Goal: Task Accomplishment & Management: Complete application form

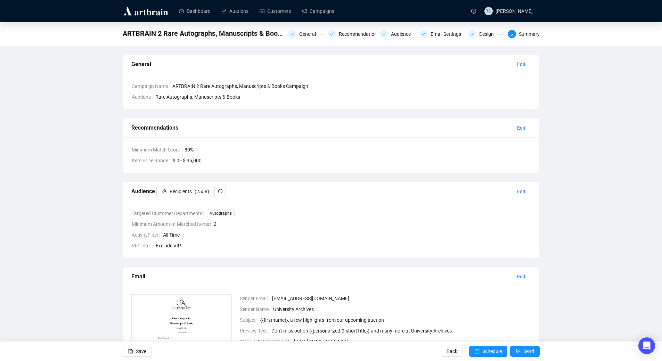
click at [498, 351] on span "Schedule" at bounding box center [492, 351] width 19 height 19
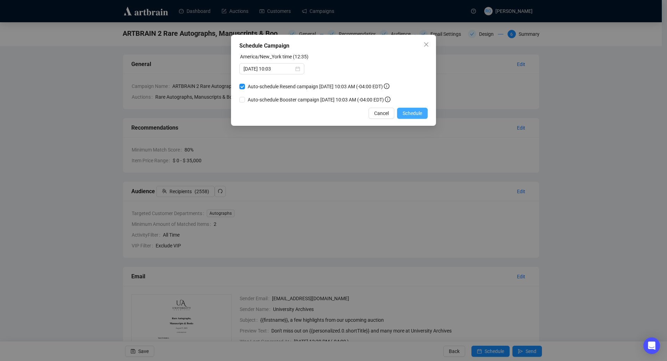
click at [422, 114] on span "Schedule" at bounding box center [412, 114] width 19 height 8
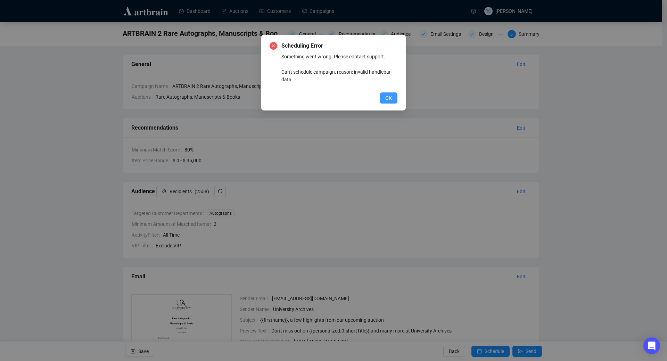
click at [395, 101] on button "OK" at bounding box center [389, 97] width 18 height 11
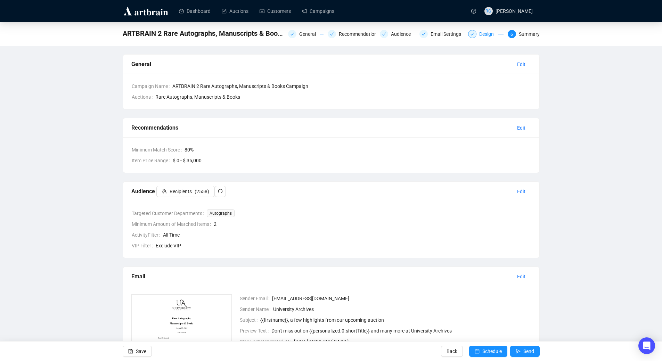
click at [478, 35] on div "Design" at bounding box center [485, 34] width 35 height 8
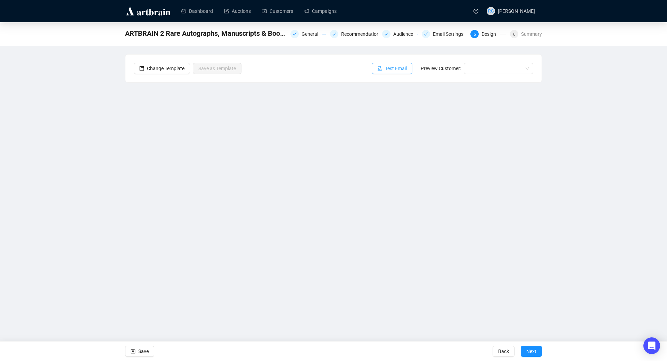
click at [392, 68] on span "Test Email" at bounding box center [396, 69] width 22 height 8
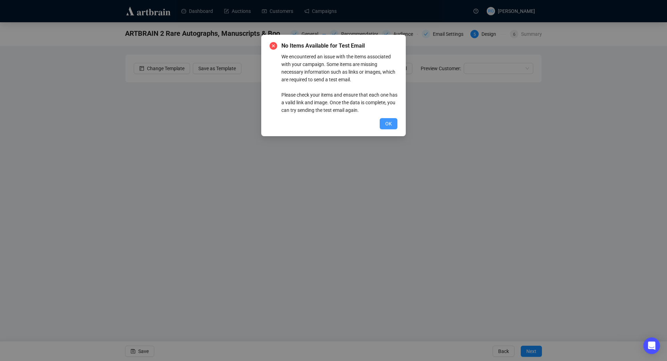
click at [389, 123] on span "OK" at bounding box center [389, 124] width 7 height 8
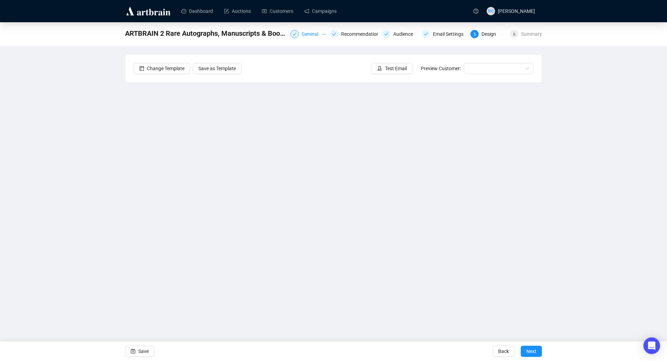
click at [311, 34] on div "General" at bounding box center [312, 34] width 21 height 8
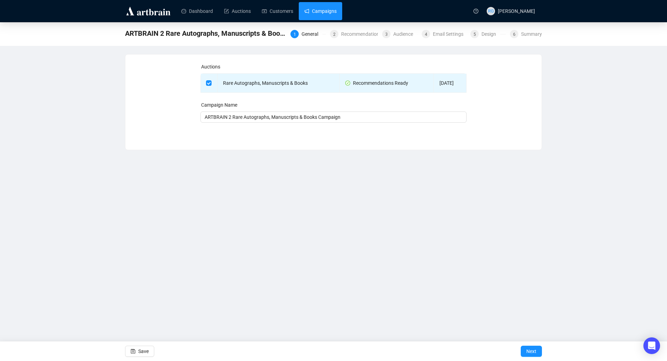
click at [320, 14] on link "Campaigns" at bounding box center [321, 11] width 32 height 18
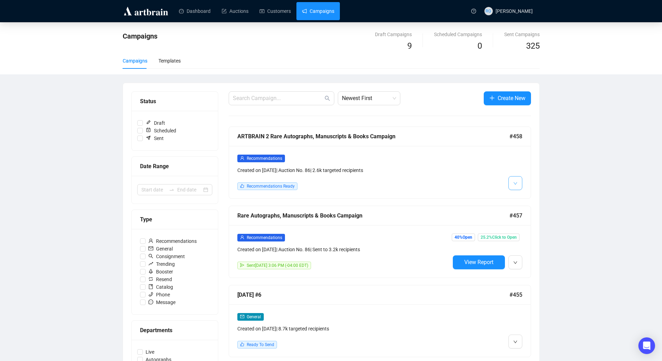
click at [515, 181] on span "button" at bounding box center [515, 183] width 4 height 9
click at [255, 184] on span "Recommendations Ready" at bounding box center [271, 186] width 48 height 5
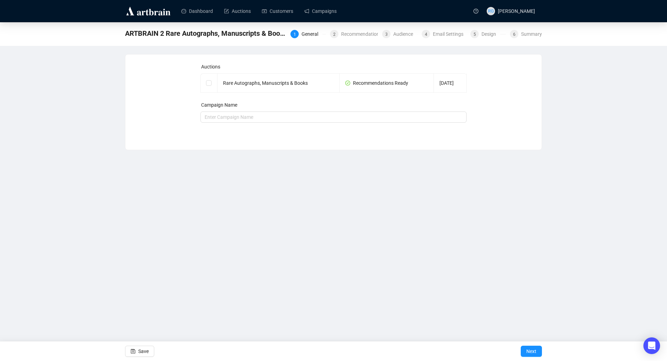
checkbox input "true"
type input "ARTBRAIN 2 Rare Autographs, Manuscripts & Books Campaign"
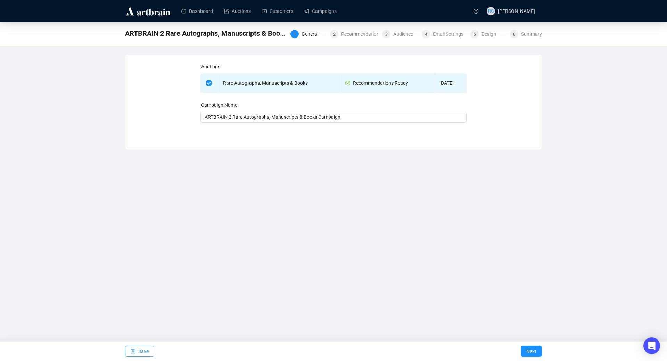
click at [145, 353] on span "Save" at bounding box center [143, 351] width 10 height 19
click at [527, 349] on span "Next" at bounding box center [532, 351] width 10 height 19
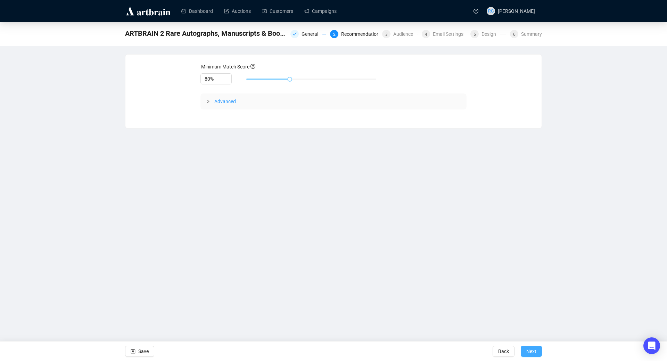
click at [527, 349] on span "Next" at bounding box center [532, 351] width 10 height 19
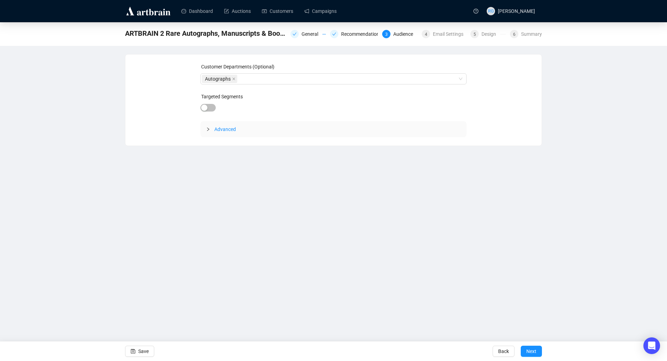
click at [527, 349] on span "Next" at bounding box center [532, 351] width 10 height 19
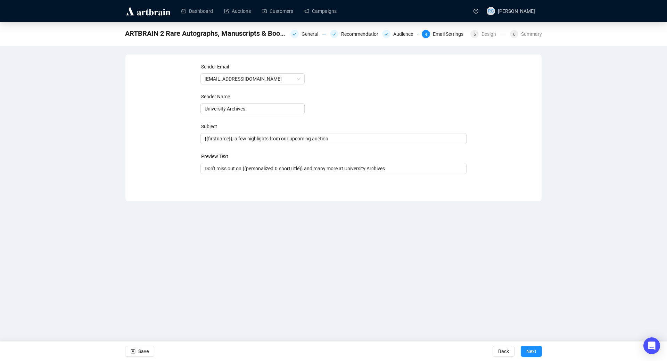
click at [527, 349] on span "Next" at bounding box center [532, 351] width 10 height 19
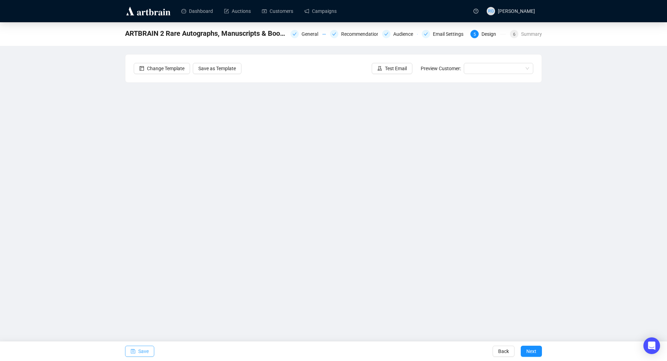
click at [138, 347] on button "Save" at bounding box center [139, 351] width 29 height 11
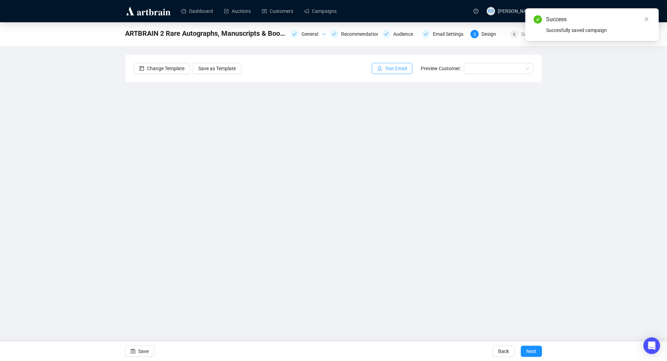
click at [391, 70] on span "Test Email" at bounding box center [396, 69] width 22 height 8
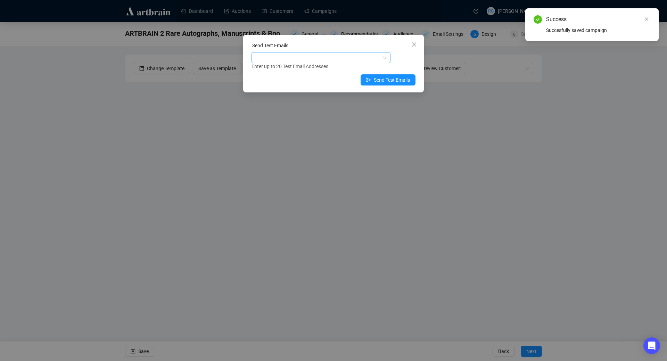
click at [362, 57] on div at bounding box center [317, 58] width 129 height 10
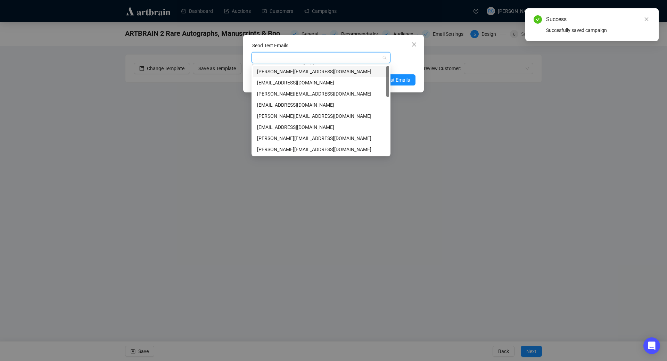
click at [327, 70] on div "[PERSON_NAME][EMAIL_ADDRESS][DOMAIN_NAME]" at bounding box center [321, 72] width 128 height 8
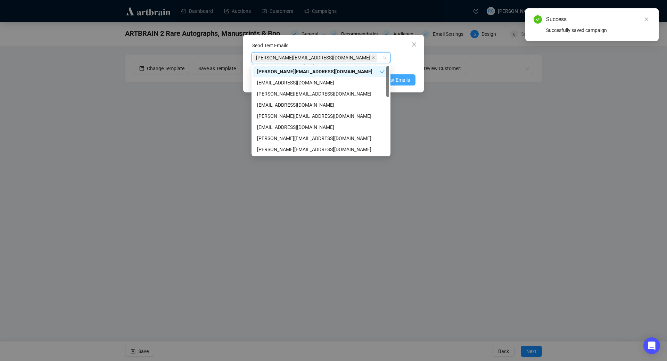
click at [398, 80] on span "Send Test Emails" at bounding box center [392, 80] width 36 height 8
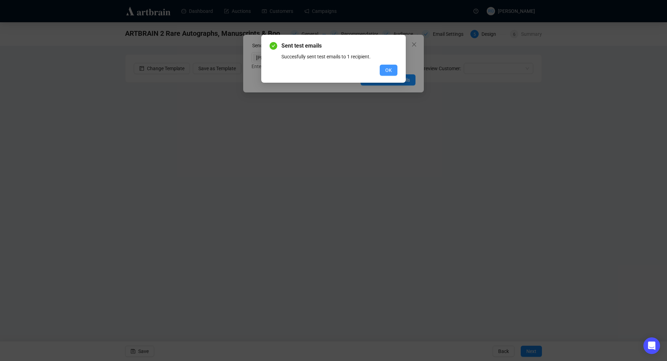
click at [389, 71] on span "OK" at bounding box center [389, 70] width 7 height 8
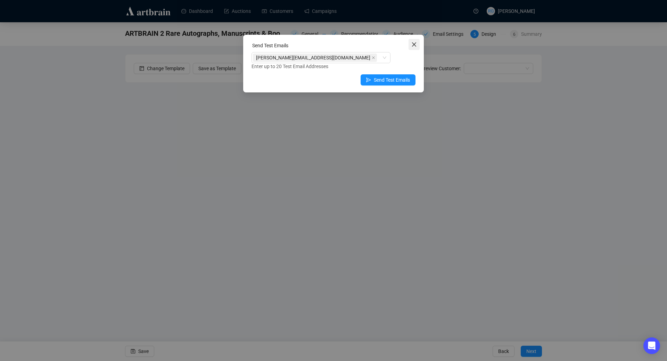
click at [414, 45] on icon "close" at bounding box center [414, 44] width 4 height 4
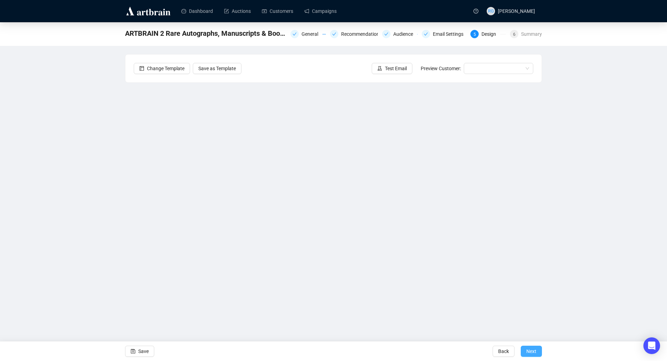
click at [533, 350] on span "Next" at bounding box center [532, 351] width 10 height 19
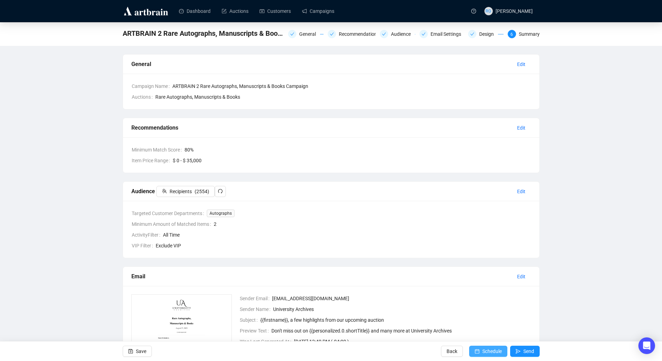
click at [490, 350] on span "Schedule" at bounding box center [492, 351] width 19 height 19
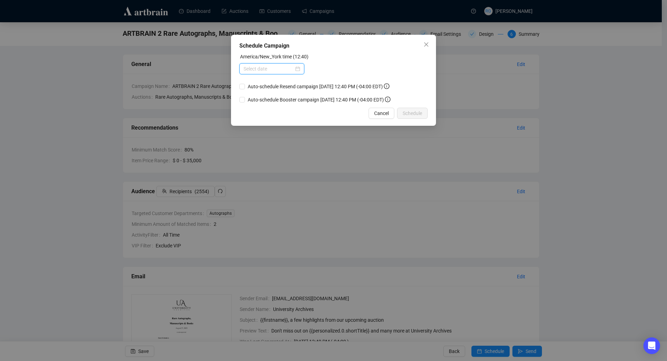
click at [275, 68] on input at bounding box center [269, 69] width 50 height 8
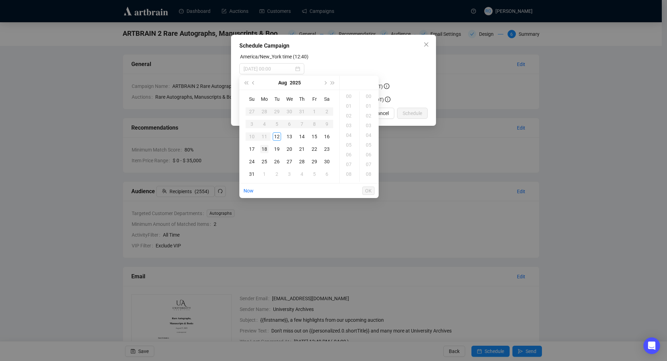
click at [265, 149] on div "18" at bounding box center [264, 149] width 8 height 8
click at [351, 167] on div "10" at bounding box center [349, 166] width 17 height 10
click at [370, 107] on div "01" at bounding box center [369, 106] width 17 height 10
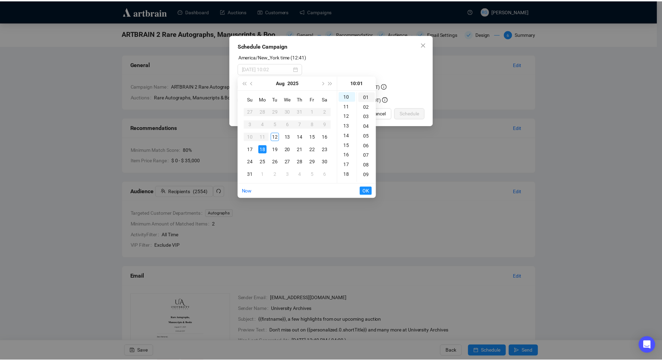
scroll to position [10, 0]
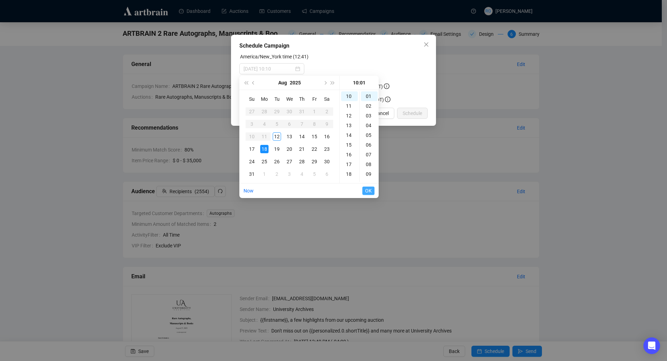
type input "[DATE] 10:01"
click at [371, 190] on span "OK" at bounding box center [368, 190] width 7 height 13
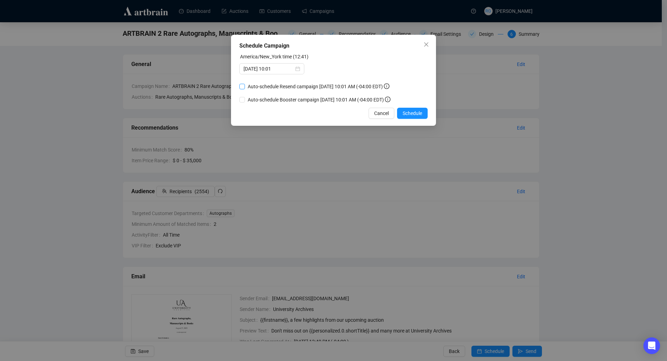
click at [242, 87] on input "Auto-schedule Resend campaign [DATE] 10:01 AM (-04:00 EDT)" at bounding box center [243, 87] width 6 height 6
checkbox input "true"
click at [406, 115] on span "Schedule" at bounding box center [412, 114] width 19 height 8
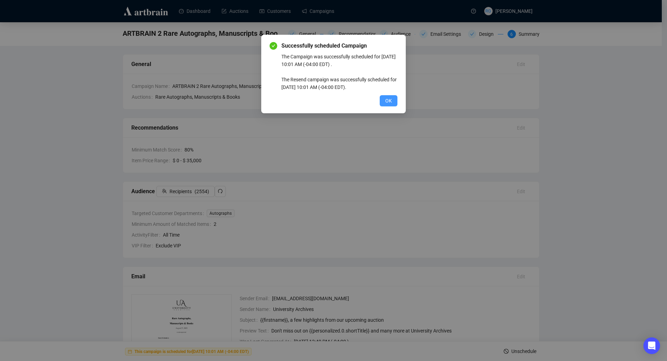
click at [389, 100] on span "OK" at bounding box center [389, 101] width 7 height 8
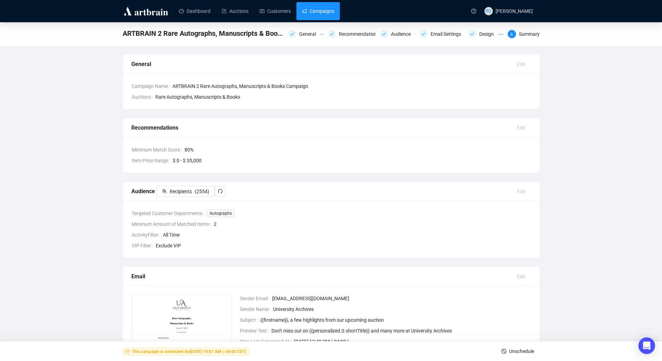
click at [317, 11] on link "Campaigns" at bounding box center [318, 11] width 32 height 18
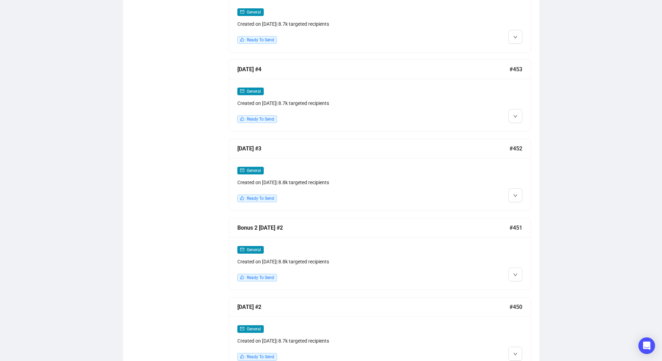
scroll to position [471, 0]
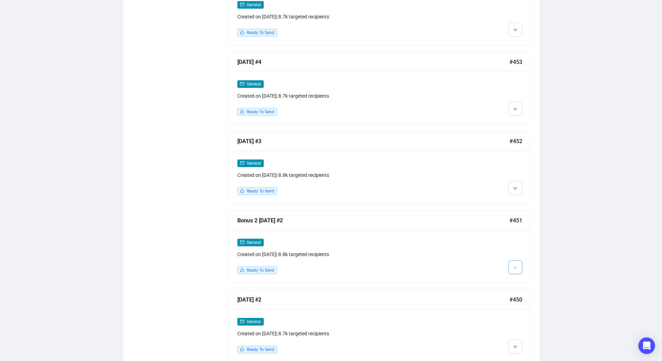
click at [516, 263] on span "button" at bounding box center [515, 267] width 4 height 9
click at [521, 280] on li "Edit" at bounding box center [528, 279] width 37 height 11
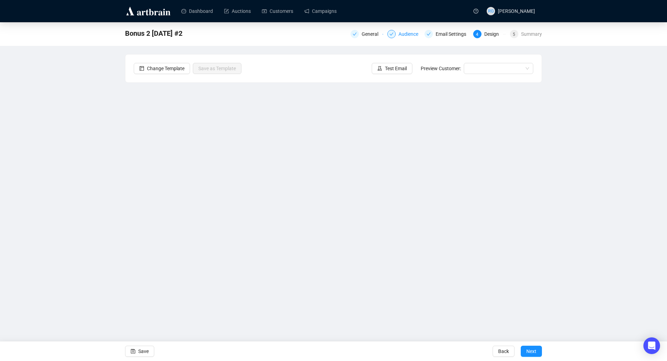
click at [405, 36] on div "Audience" at bounding box center [411, 34] width 24 height 8
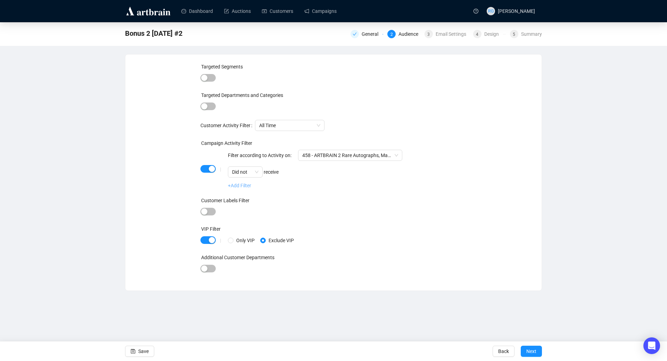
click at [236, 187] on link "+Add Filter" at bounding box center [239, 186] width 23 height 6
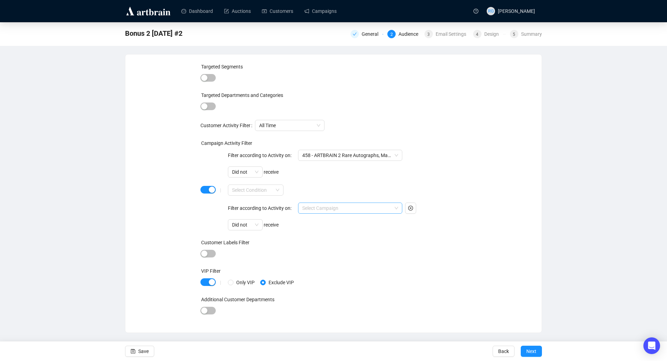
click at [312, 210] on input "search" at bounding box center [347, 208] width 90 height 10
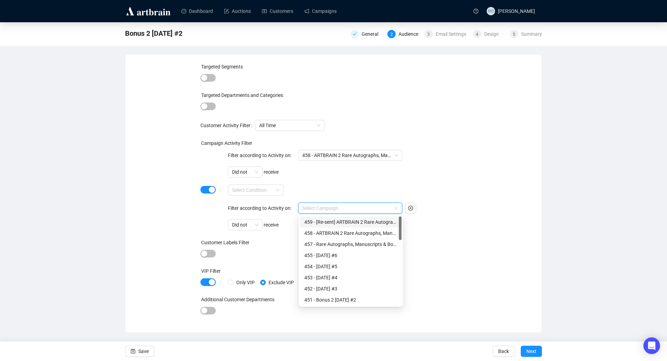
click at [322, 221] on div "459 - [Re-sent] ARTBRAIN 2 Rare Autographs, Manuscripts & Books Campaign" at bounding box center [351, 222] width 93 height 8
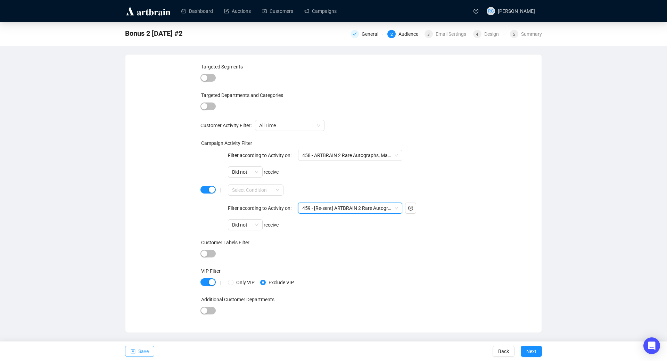
click at [147, 351] on span "Save" at bounding box center [143, 351] width 10 height 19
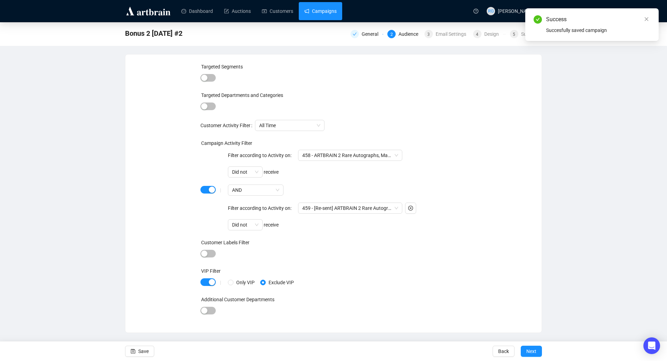
click at [327, 13] on link "Campaigns" at bounding box center [321, 11] width 32 height 18
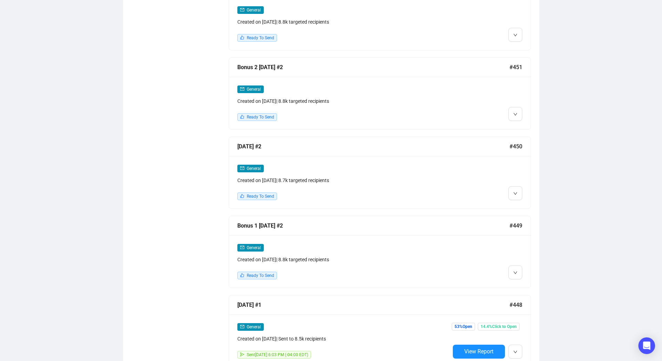
scroll to position [638, 0]
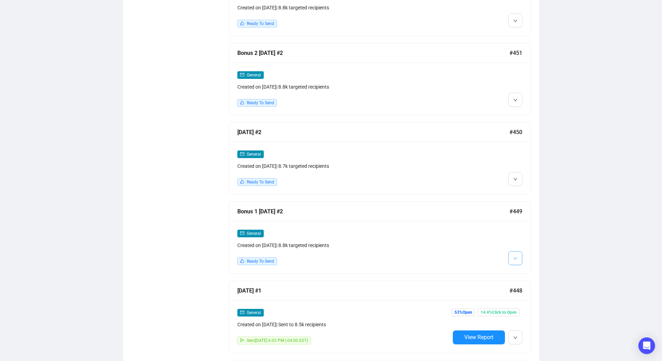
click at [517, 257] on icon "down" at bounding box center [515, 259] width 4 height 4
click at [524, 270] on span "Edit" at bounding box center [526, 270] width 8 height 6
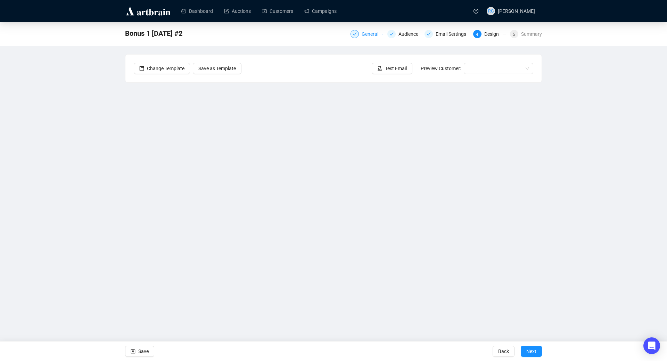
click at [379, 33] on div "General" at bounding box center [372, 34] width 21 height 8
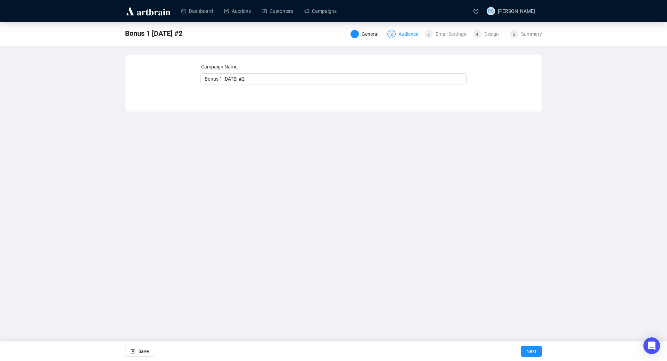
click at [405, 34] on div "Audience" at bounding box center [411, 34] width 24 height 8
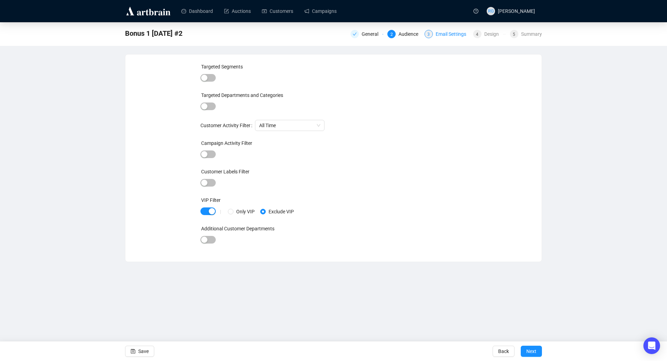
click at [436, 35] on div "Email Settings" at bounding box center [453, 34] width 35 height 8
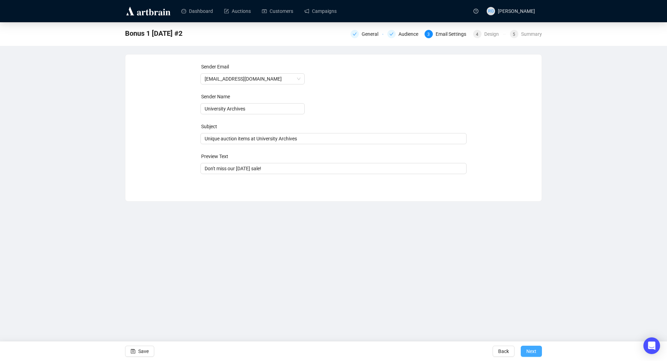
click at [538, 349] on button "Next" at bounding box center [531, 351] width 21 height 11
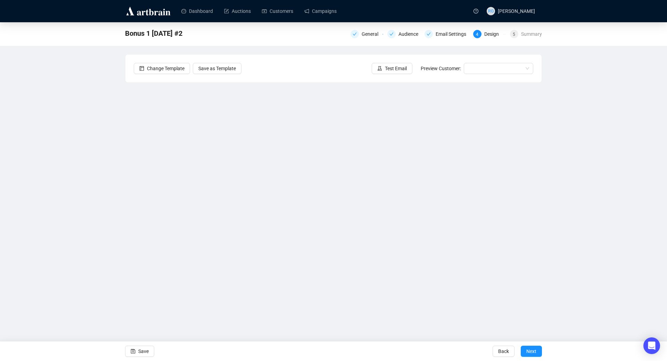
click at [538, 350] on button "Next" at bounding box center [531, 351] width 21 height 11
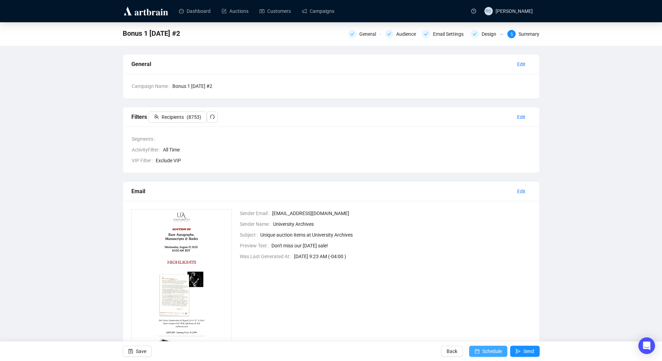
click at [490, 350] on span "Schedule" at bounding box center [492, 351] width 19 height 19
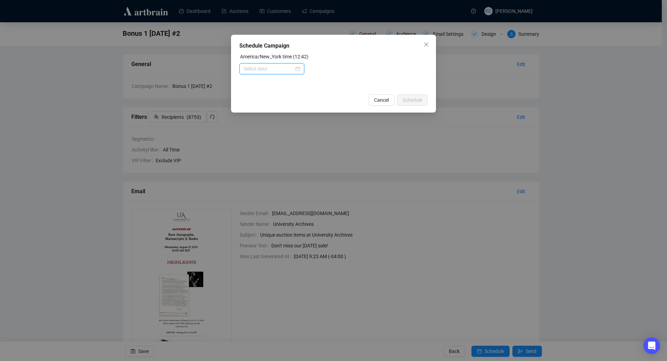
click at [294, 68] on input at bounding box center [269, 69] width 50 height 8
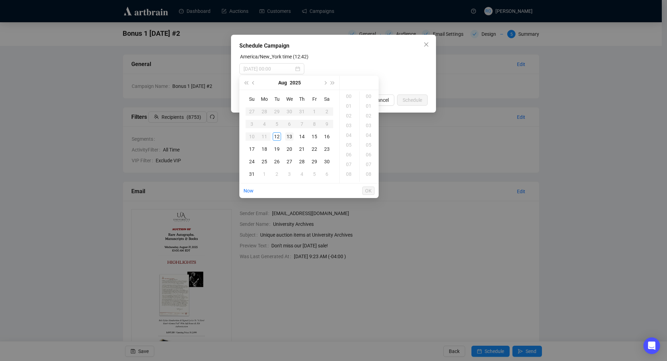
click at [288, 136] on div "13" at bounding box center [289, 136] width 8 height 8
click at [353, 178] on div "10" at bounding box center [349, 180] width 17 height 10
click at [371, 104] on div "01" at bounding box center [369, 106] width 17 height 10
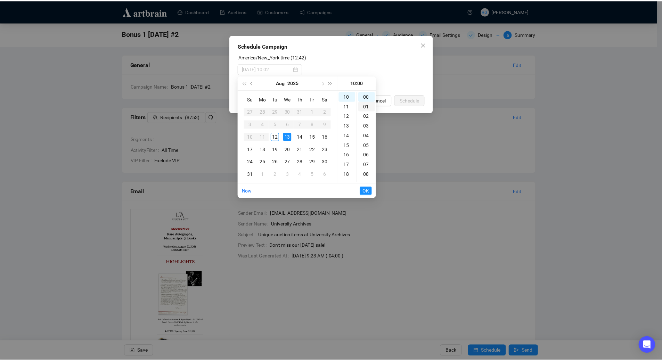
scroll to position [10, 0]
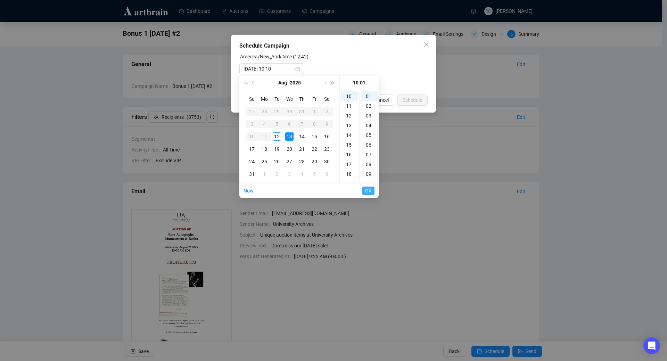
type input "[DATE] 10:01"
click at [370, 188] on span "OK" at bounding box center [368, 190] width 7 height 13
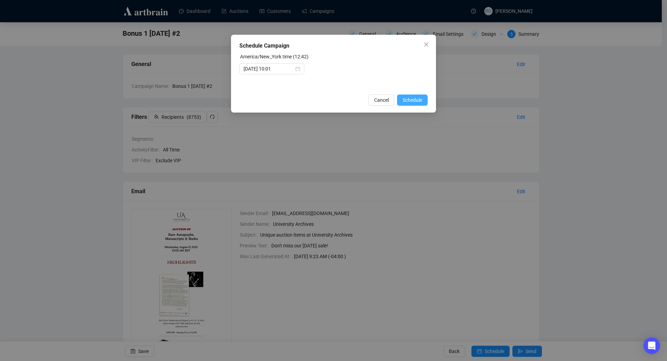
click at [418, 102] on span "Schedule" at bounding box center [412, 100] width 19 height 8
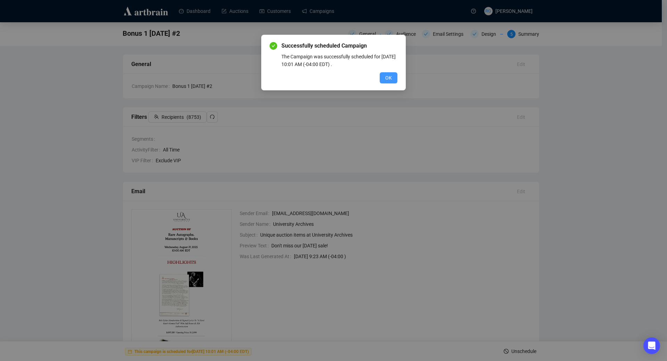
click at [388, 79] on span "OK" at bounding box center [389, 78] width 7 height 8
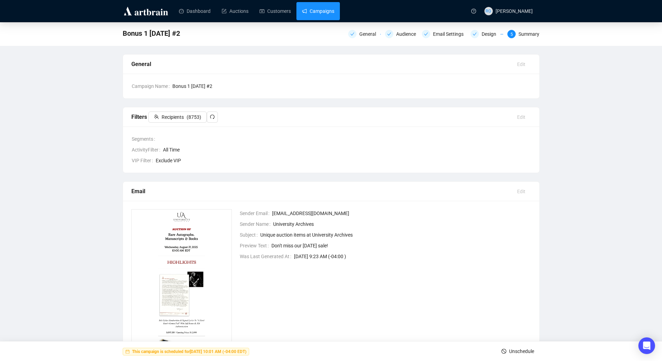
click at [320, 11] on link "Campaigns" at bounding box center [318, 11] width 32 height 18
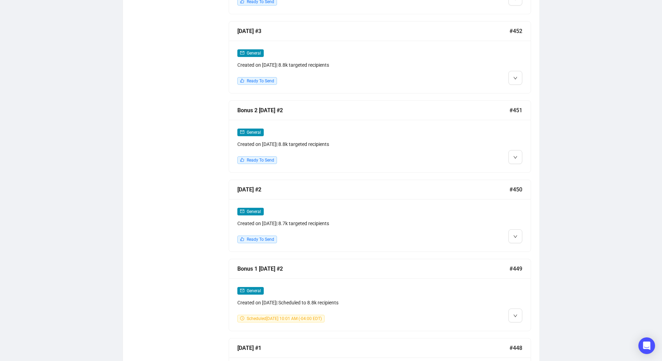
scroll to position [584, 0]
